Goal: Information Seeking & Learning: Compare options

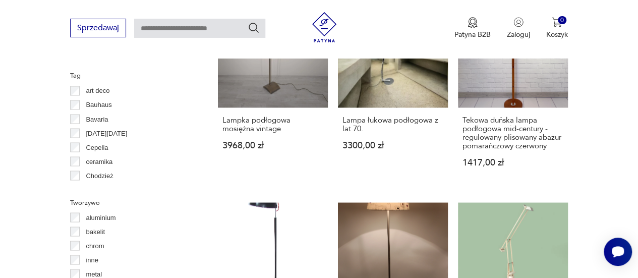
scroll to position [829, 0]
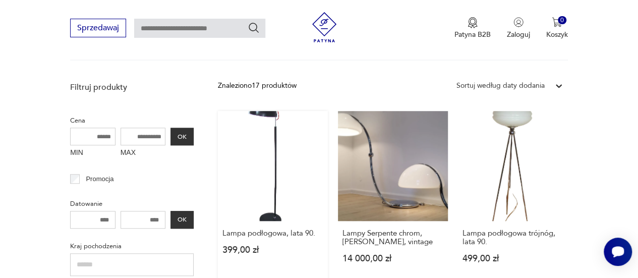
scroll to position [351, 0]
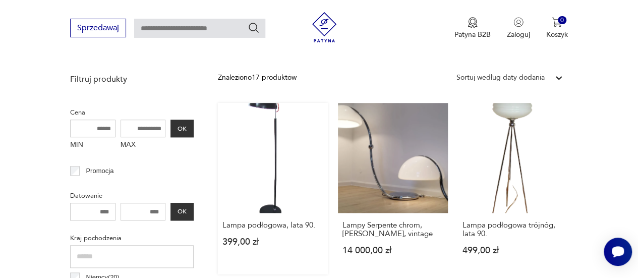
click at [272, 171] on link "Lampa podłogowa, lata 90. 399,00 zł" at bounding box center [273, 189] width 110 height 172
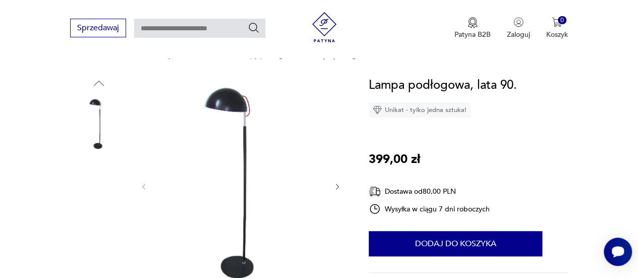
scroll to position [91, 0]
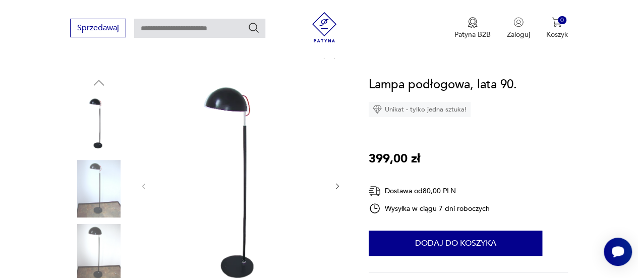
click at [105, 175] on img at bounding box center [99, 189] width 58 height 58
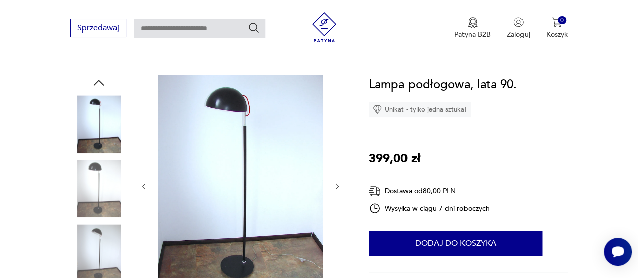
click at [335, 184] on icon "button" at bounding box center [338, 186] width 8 height 8
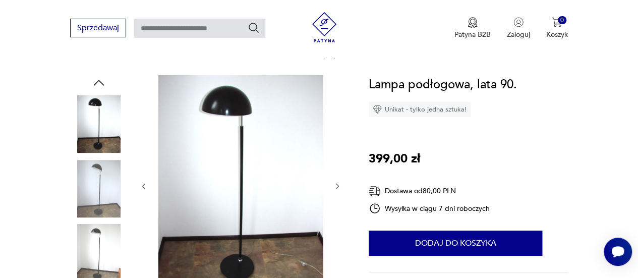
click at [335, 184] on icon "button" at bounding box center [338, 186] width 8 height 8
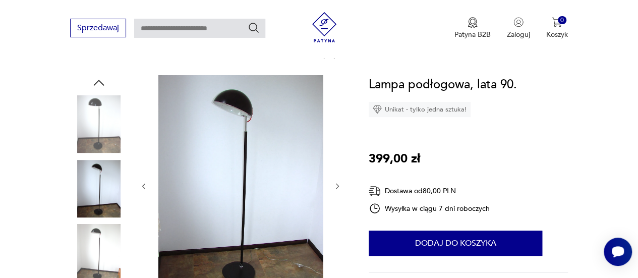
click at [335, 184] on icon "button" at bounding box center [338, 186] width 8 height 8
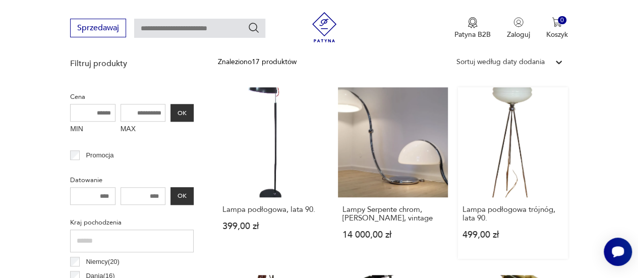
scroll to position [367, 0]
click at [500, 128] on link "Lampa podłogowa trójnóg, lata 90. 499,00 zł" at bounding box center [513, 173] width 110 height 172
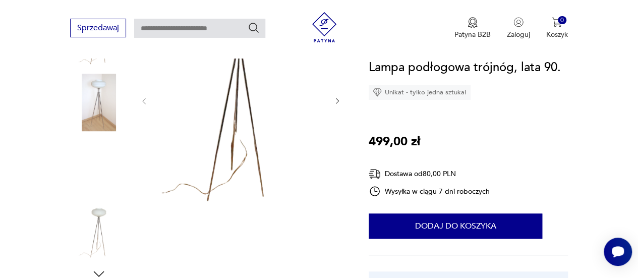
scroll to position [178, 0]
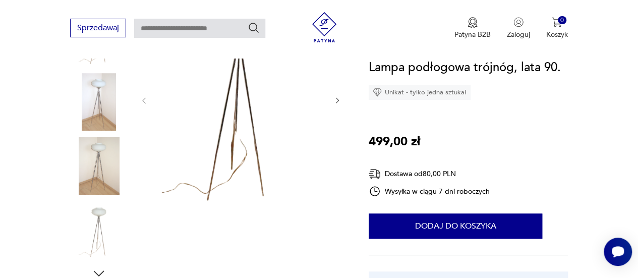
click at [86, 156] on img at bounding box center [99, 166] width 58 height 58
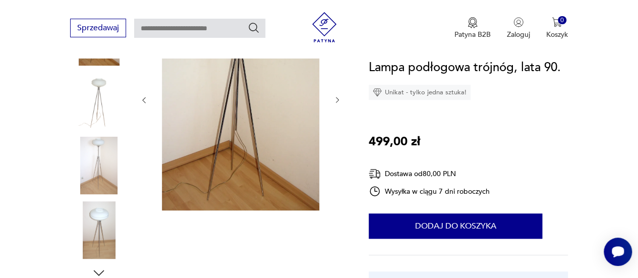
scroll to position [196, 0]
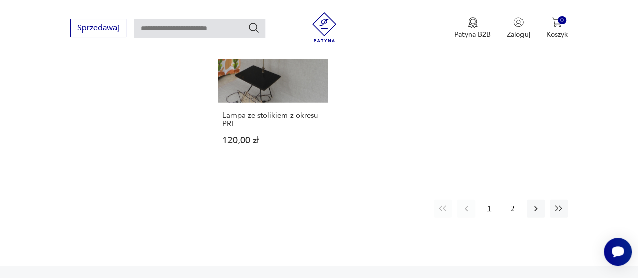
scroll to position [1439, 0]
click at [513, 200] on button "2" at bounding box center [513, 209] width 18 height 18
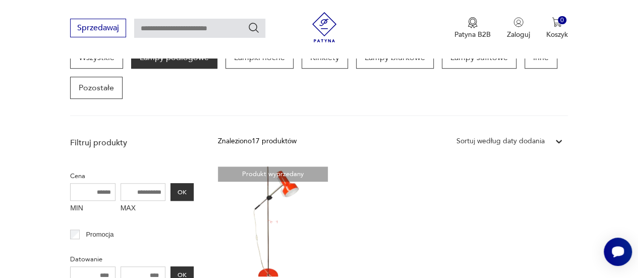
scroll to position [287, 0]
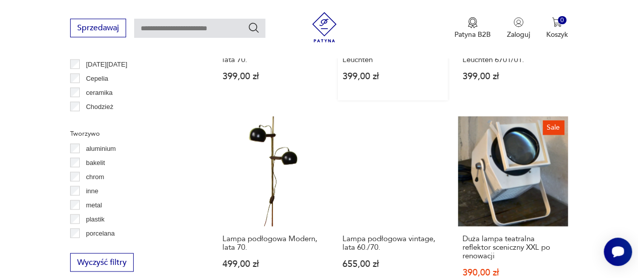
scroll to position [909, 0]
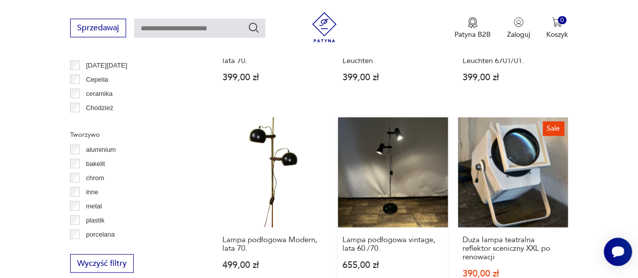
click at [383, 171] on link "Lampa podłogowa vintage, lata 60./70. 655,00 zł" at bounding box center [393, 213] width 110 height 192
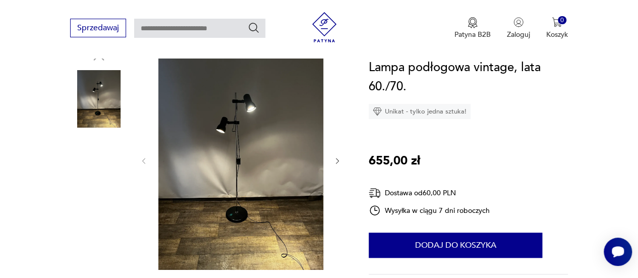
scroll to position [117, 0]
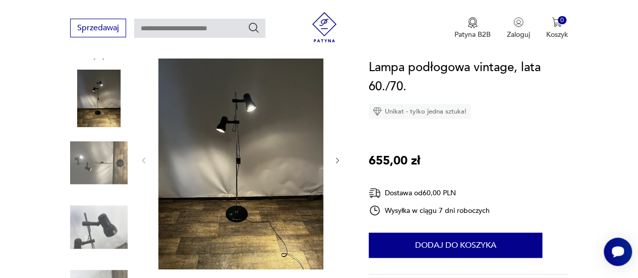
click at [108, 222] on img at bounding box center [99, 227] width 58 height 58
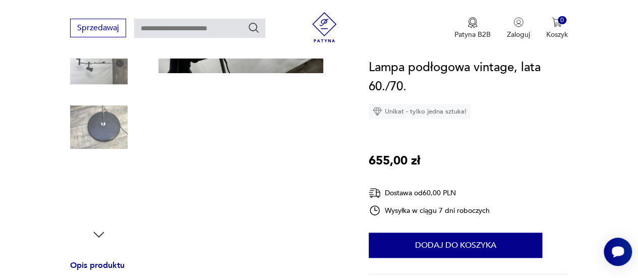
click at [101, 155] on img at bounding box center [99, 127] width 58 height 58
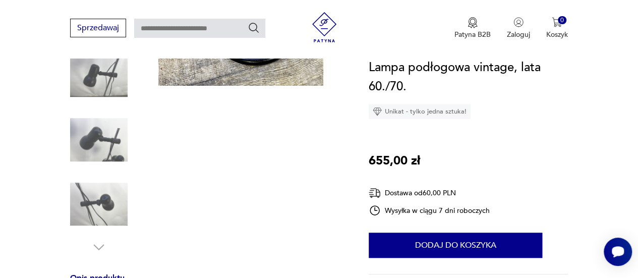
scroll to position [207, 0]
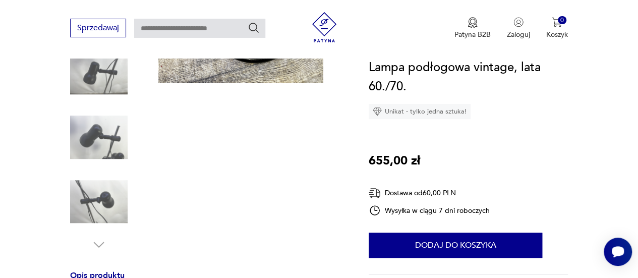
click at [116, 199] on img at bounding box center [99, 202] width 58 height 58
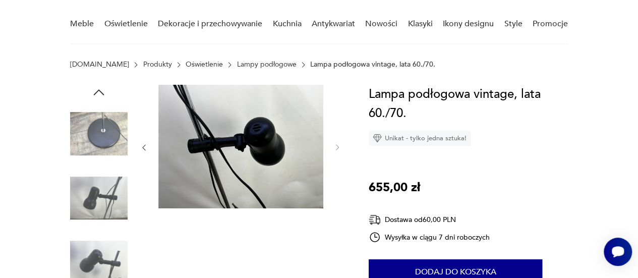
scroll to position [75, 0]
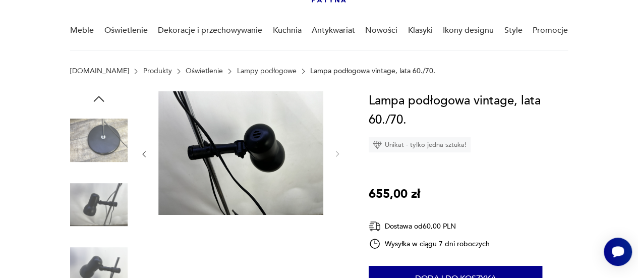
click at [104, 145] on img at bounding box center [99, 141] width 58 height 58
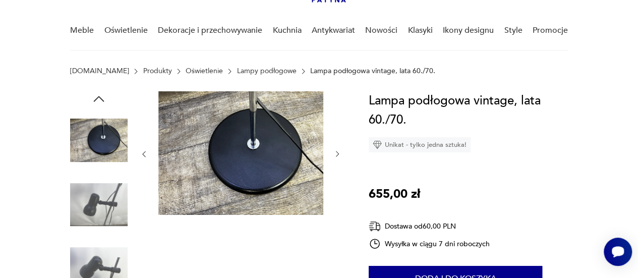
click at [100, 95] on icon "button" at bounding box center [98, 98] width 15 height 15
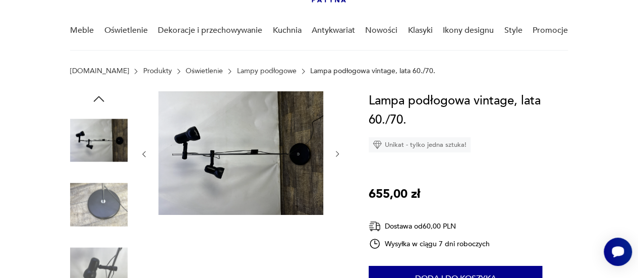
click at [101, 94] on icon "button" at bounding box center [98, 98] width 15 height 15
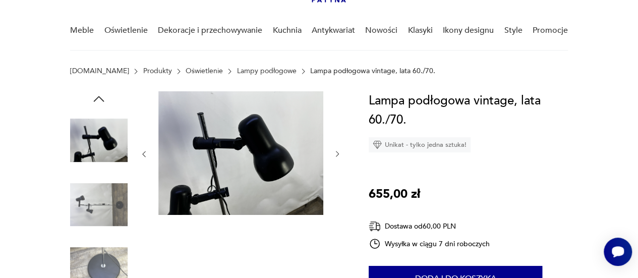
click at [101, 94] on icon "button" at bounding box center [98, 98] width 15 height 15
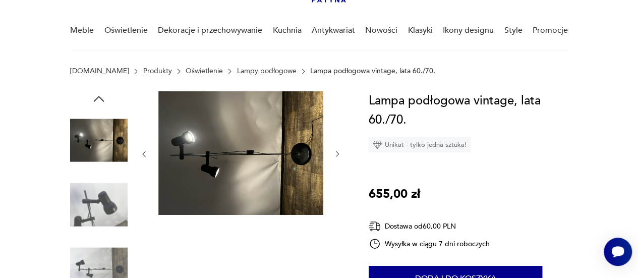
click at [101, 94] on icon "button" at bounding box center [98, 98] width 15 height 15
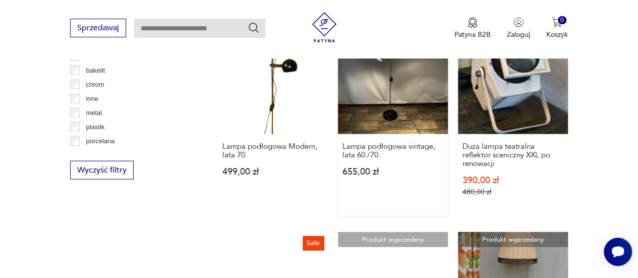
scroll to position [873, 0]
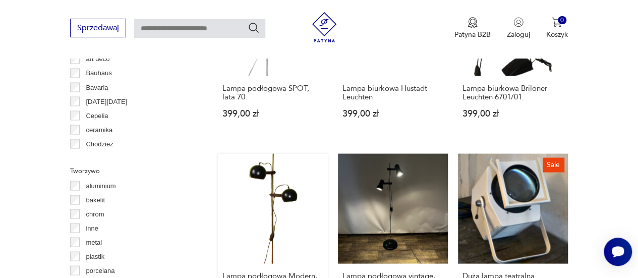
click at [300, 183] on link "Lampa podłogowa Modern, lata 70. 499,00 zł" at bounding box center [273, 249] width 110 height 192
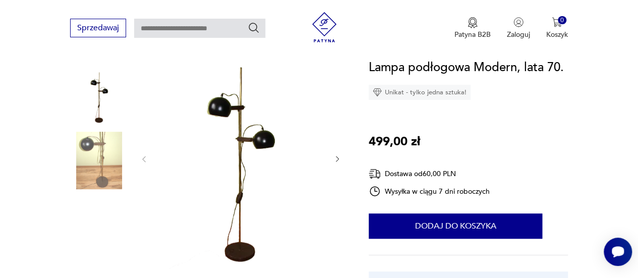
scroll to position [119, 0]
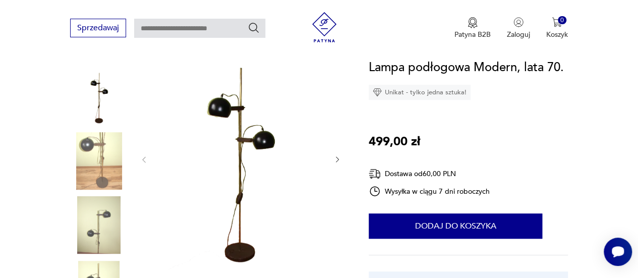
click at [98, 164] on img at bounding box center [99, 161] width 58 height 58
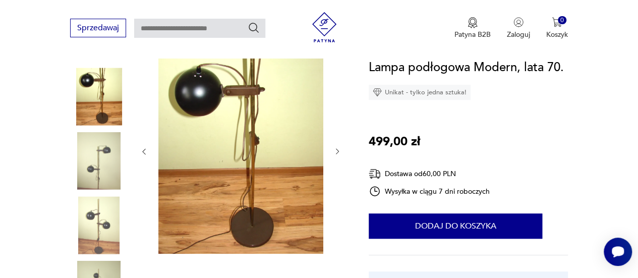
click at [101, 225] on img at bounding box center [99, 225] width 58 height 58
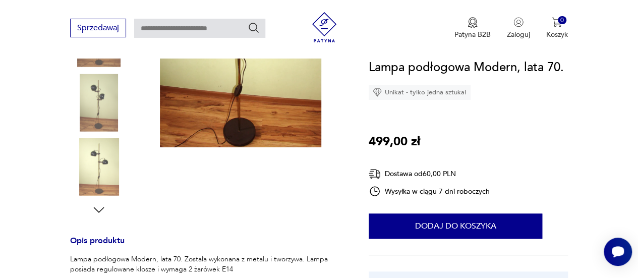
scroll to position [245, 0]
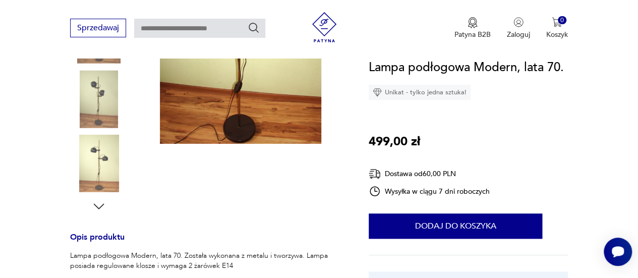
click at [91, 151] on img at bounding box center [99, 164] width 58 height 58
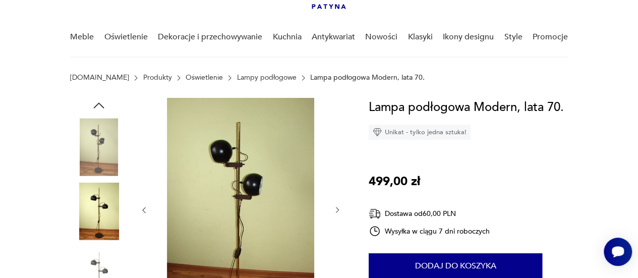
scroll to position [68, 0]
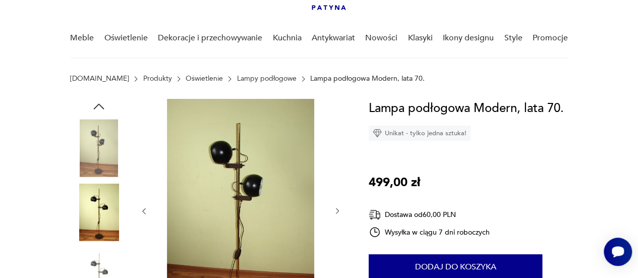
click at [103, 143] on img at bounding box center [99, 148] width 58 height 58
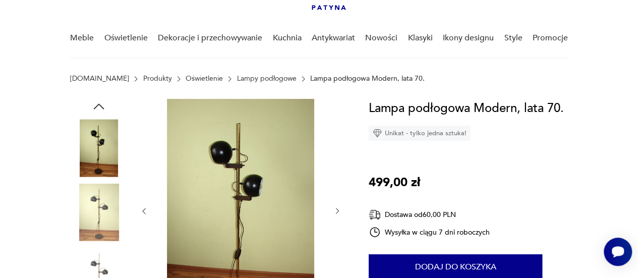
scroll to position [52, 0]
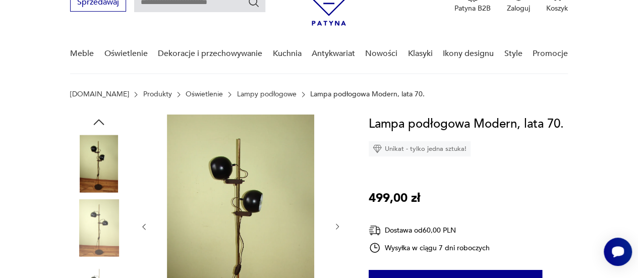
click at [259, 201] on img at bounding box center [240, 226] width 165 height 223
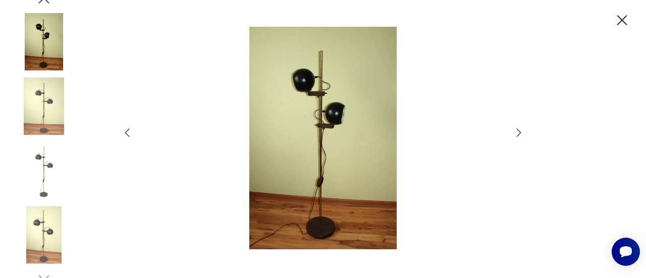
click at [622, 16] on icon "button" at bounding box center [622, 21] width 18 height 18
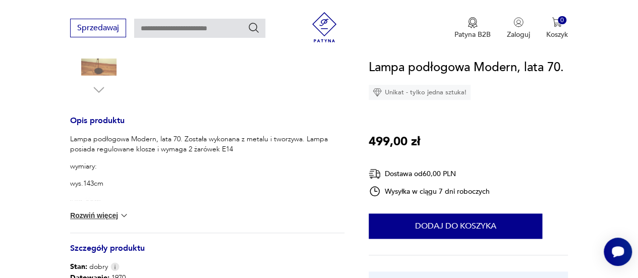
scroll to position [362, 0]
click at [99, 215] on button "Rozwiń więcej" at bounding box center [99, 215] width 59 height 10
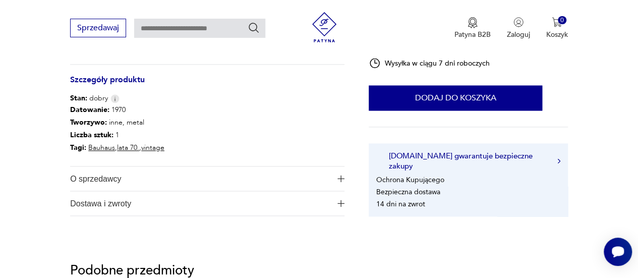
scroll to position [554, 0]
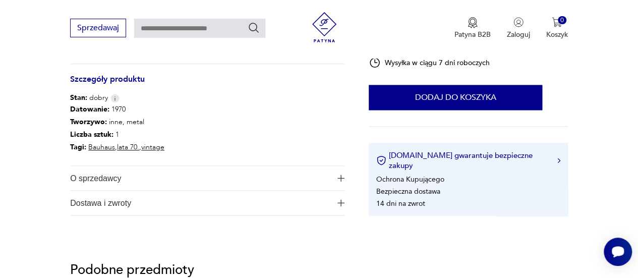
click at [343, 173] on button "O sprzedawcy" at bounding box center [207, 178] width 275 height 24
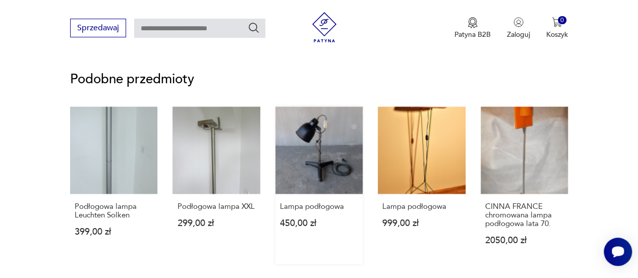
scroll to position [805, 0]
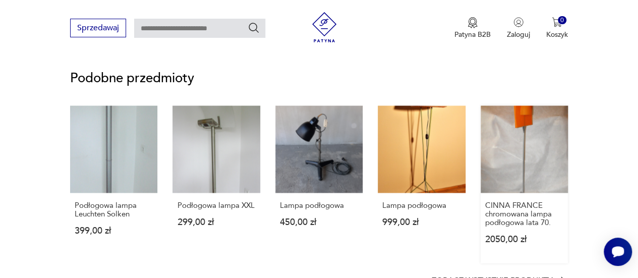
click at [519, 172] on link "CINNA FRANCE chromowana lampa podłogowa lata 70. 2050,00 zł" at bounding box center [524, 183] width 87 height 157
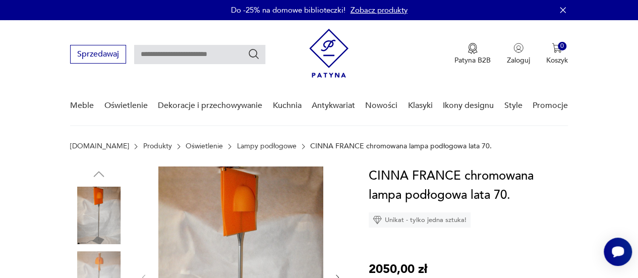
click at [91, 265] on img at bounding box center [99, 280] width 58 height 58
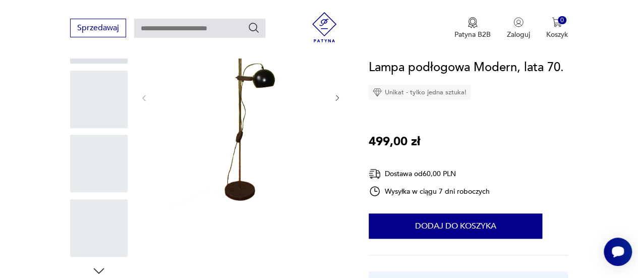
scroll to position [666, 0]
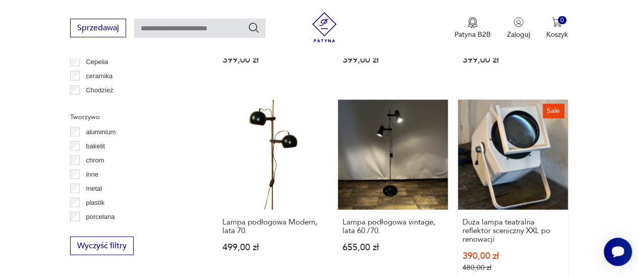
scroll to position [920, 0]
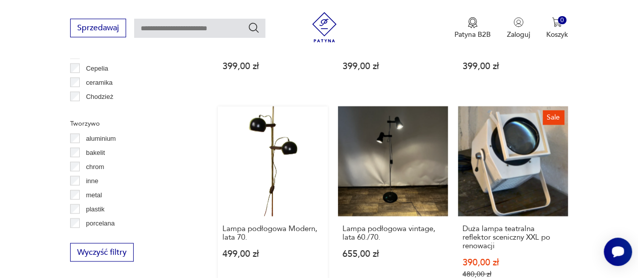
click at [285, 123] on link "Lampa podłogowa Modern, lata 70. 499,00 zł" at bounding box center [273, 202] width 110 height 192
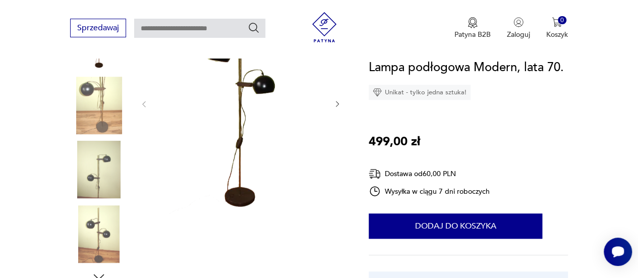
scroll to position [175, 0]
click at [89, 115] on img at bounding box center [99, 105] width 58 height 58
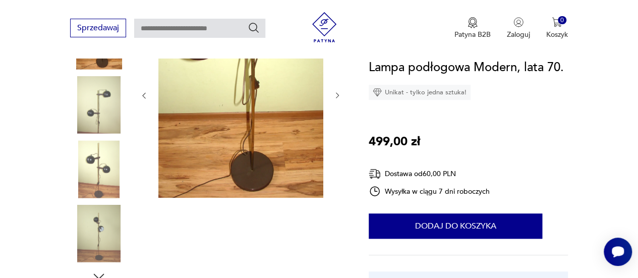
scroll to position [167, 0]
